Goal: Transaction & Acquisition: Download file/media

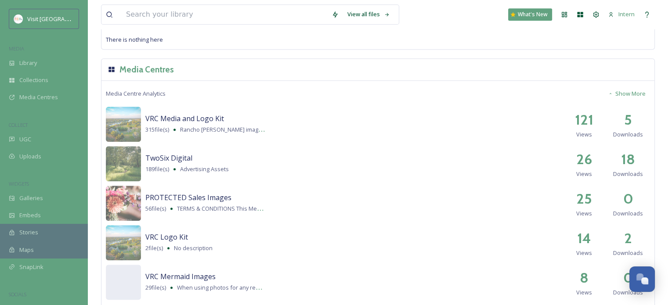
scroll to position [933, 0]
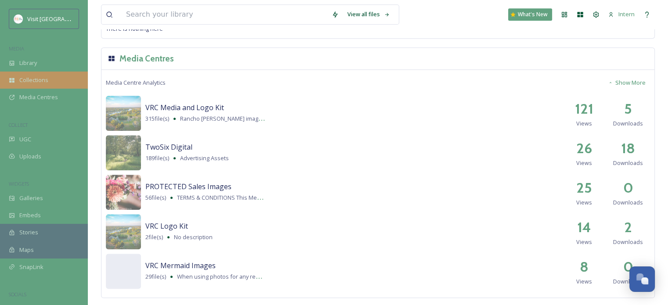
click at [43, 72] on div "Collections" at bounding box center [44, 80] width 88 height 17
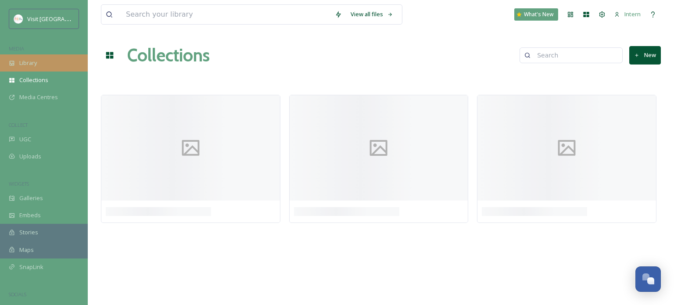
click at [43, 66] on div "Library" at bounding box center [44, 62] width 88 height 17
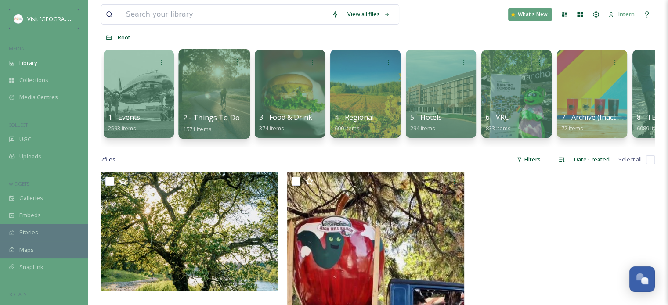
click at [198, 101] on div at bounding box center [214, 94] width 72 height 90
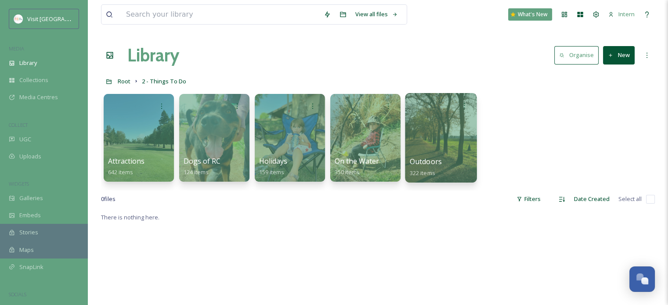
click at [435, 145] on div at bounding box center [441, 138] width 72 height 90
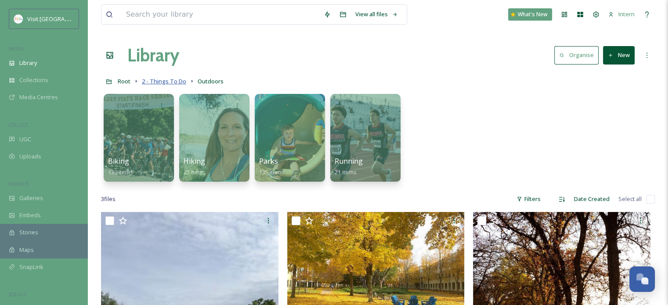
click at [172, 83] on span "2 - Things To Do" at bounding box center [164, 81] width 44 height 8
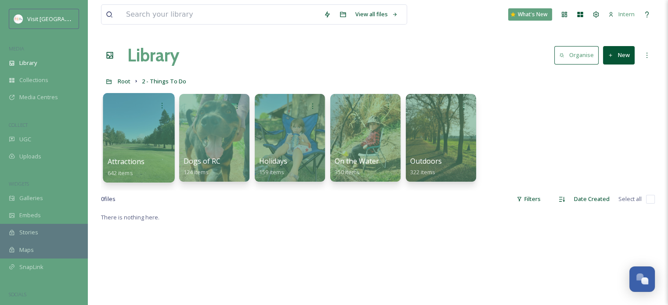
click at [143, 144] on div at bounding box center [139, 138] width 72 height 90
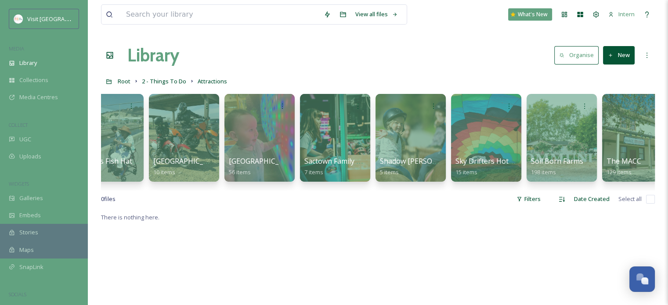
scroll to position [0, 503]
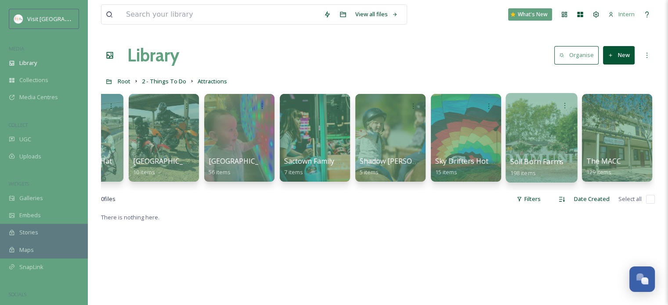
click at [511, 149] on div at bounding box center [541, 138] width 72 height 90
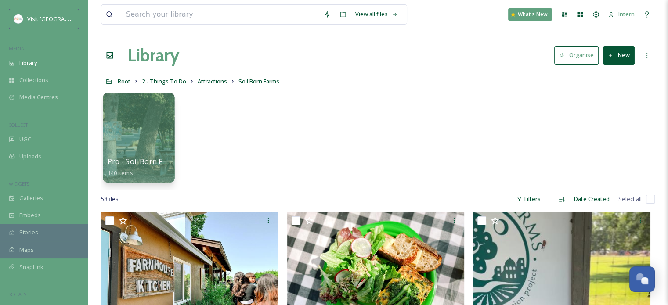
click at [140, 170] on div "Pro - Soil Born Farms 140 items" at bounding box center [139, 167] width 63 height 22
click at [143, 162] on span "Pro - Soil Born Farms" at bounding box center [144, 162] width 72 height 10
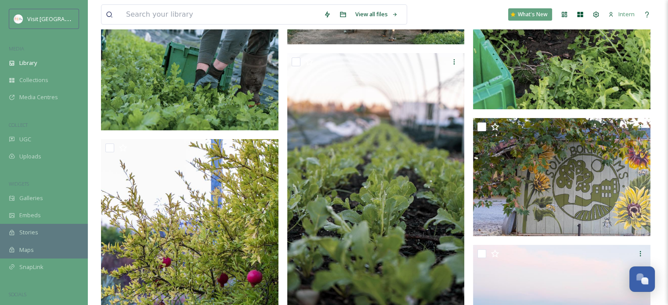
scroll to position [6972, 0]
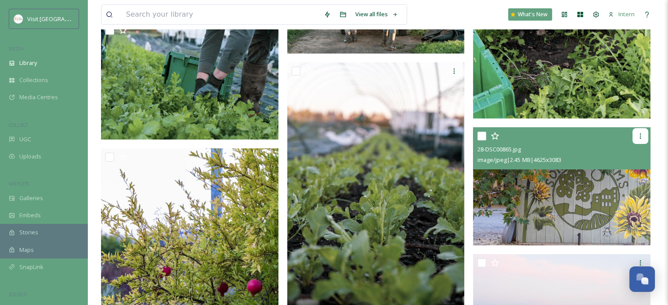
click at [640, 133] on icon at bounding box center [639, 136] width 7 height 7
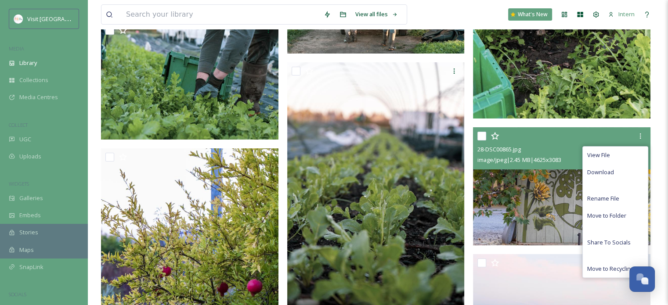
click at [539, 197] on img at bounding box center [561, 186] width 177 height 118
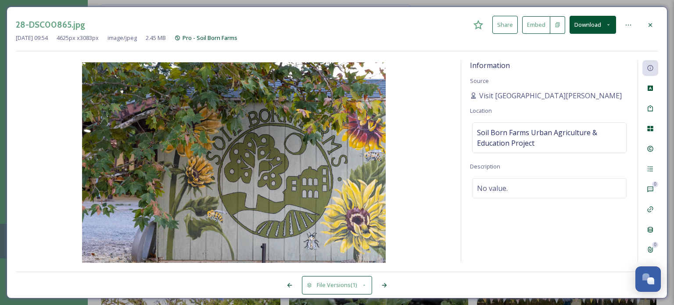
click at [652, 24] on icon at bounding box center [650, 25] width 7 height 7
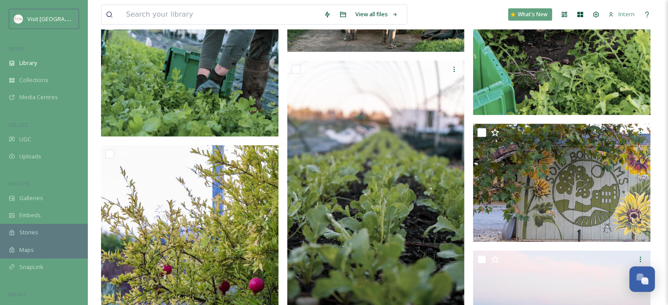
scroll to position [7060, 0]
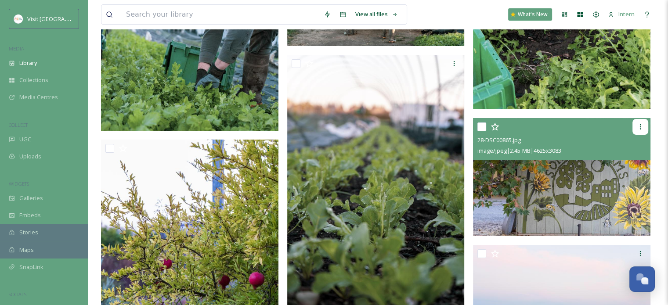
click at [641, 125] on icon at bounding box center [639, 126] width 7 height 7
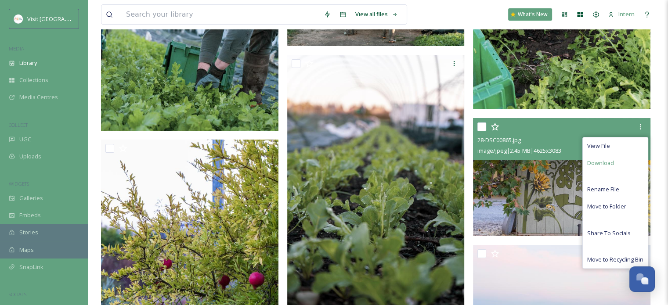
click at [614, 165] on div "Download" at bounding box center [614, 162] width 65 height 17
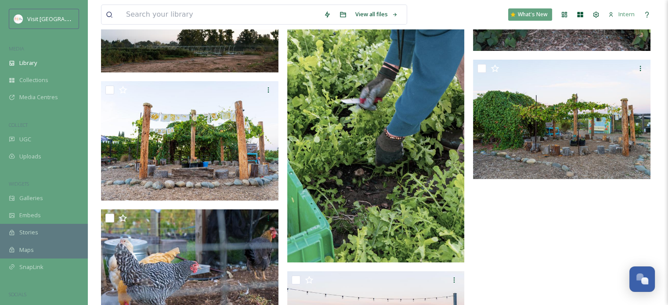
scroll to position [7718, 0]
